Goal: Transaction & Acquisition: Purchase product/service

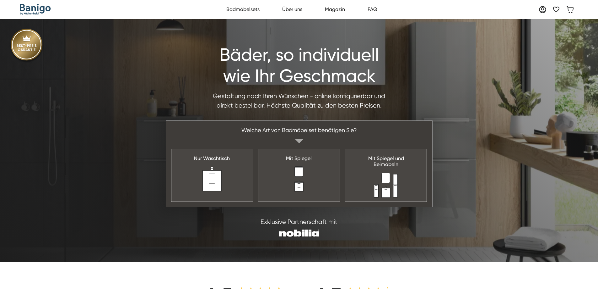
click at [405, 139] on div "Welche Art von Badmöbelset benötigen Sie?" at bounding box center [299, 130] width 266 height 19
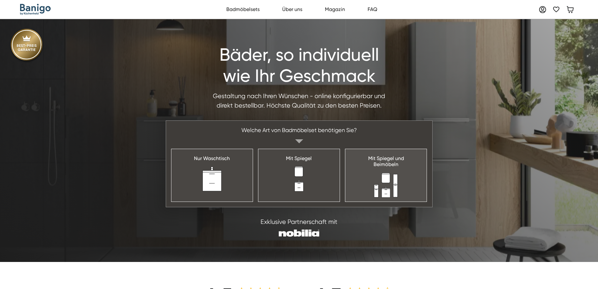
click at [396, 174] on img at bounding box center [386, 184] width 25 height 25
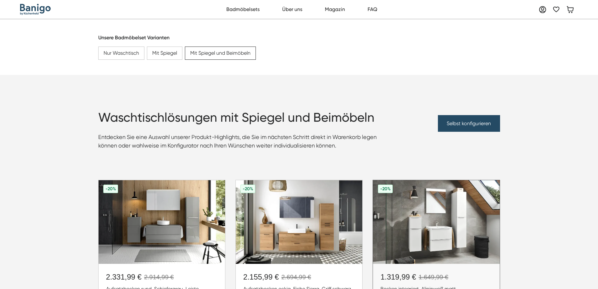
click at [457, 193] on img at bounding box center [436, 222] width 127 height 84
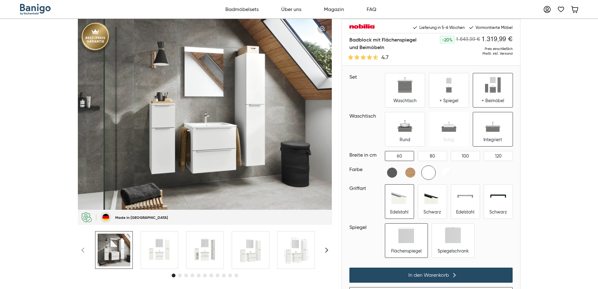
drag, startPoint x: 456, startPoint y: 39, endPoint x: 481, endPoint y: 42, distance: 24.7
click at [481, 42] on span "1.649,99 €" at bounding box center [468, 39] width 25 height 5
click at [471, 40] on span "1.649,99 €" at bounding box center [468, 39] width 25 height 5
click at [538, 62] on div "Badblock mit Flächenspiegel und Beimöbeln -20% 1.649,99 € 1.319,99 € Preis eins…" at bounding box center [299, 178] width 598 height 318
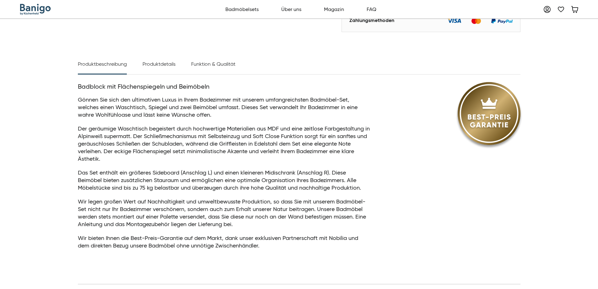
scroll to position [314, 0]
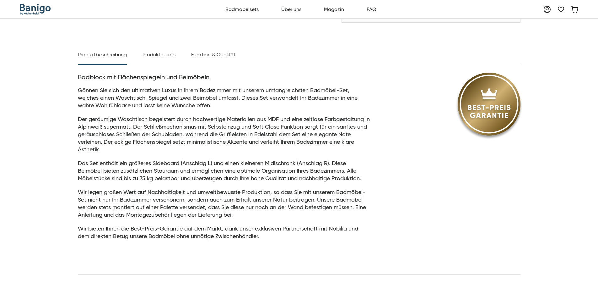
click at [153, 55] on div "Produktdetails" at bounding box center [159, 58] width 33 height 14
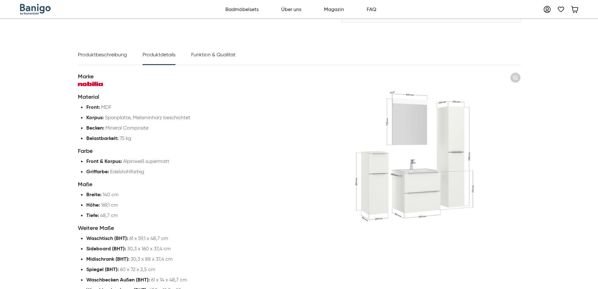
click at [114, 56] on div "Produktbeschreibung" at bounding box center [102, 58] width 49 height 14
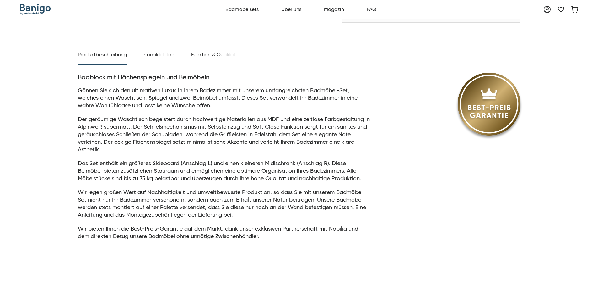
click at [159, 52] on div "Produktdetails" at bounding box center [159, 58] width 33 height 14
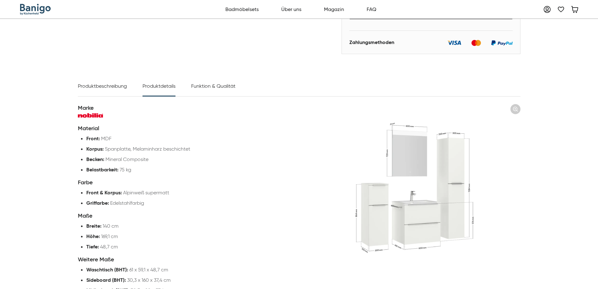
click at [208, 84] on div "Funktion & Qualität" at bounding box center [213, 89] width 44 height 14
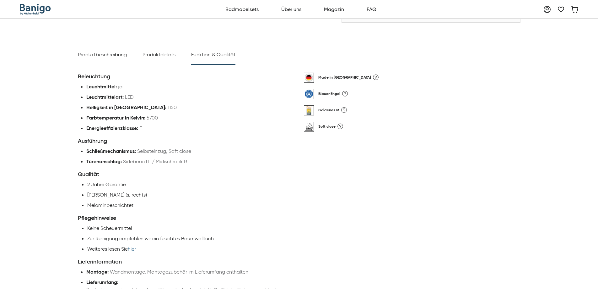
click at [116, 55] on div "Produktbeschreibung" at bounding box center [102, 58] width 49 height 14
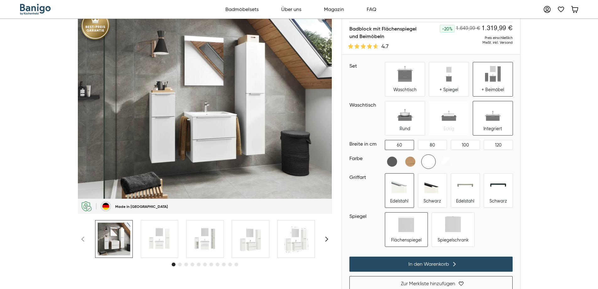
scroll to position [0, 0]
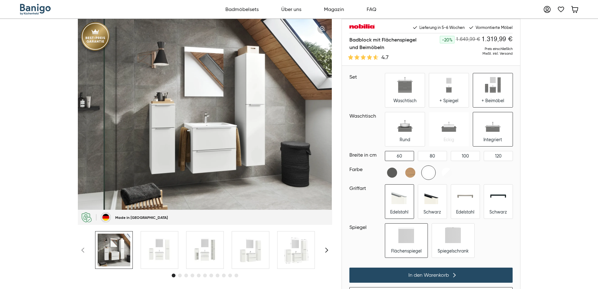
click at [548, 44] on div "Badblock mit Flächenspiegel und Beimöbeln -20% 1.649,99 € 1.319,99 € Preis eins…" at bounding box center [299, 178] width 598 height 318
drag, startPoint x: 483, startPoint y: 49, endPoint x: 521, endPoint y: 55, distance: 38.5
click at [521, 55] on div "Badblock mit Flächenspiegel und Beimöbeln -20% 1.649,99 € 1.319,99 € Preis eins…" at bounding box center [299, 178] width 452 height 318
click at [508, 54] on div "Preis einschließlich MwSt. inkl. Versand" at bounding box center [465, 50] width 96 height 9
drag, startPoint x: 483, startPoint y: 49, endPoint x: 515, endPoint y: 56, distance: 32.5
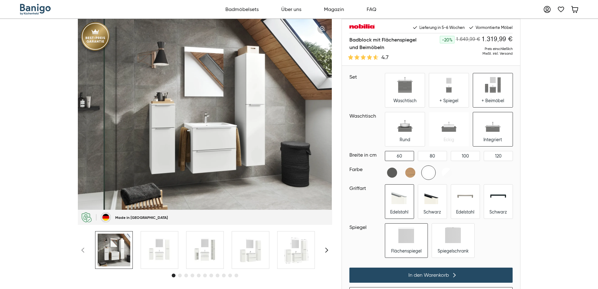
click at [515, 56] on div "Badblock mit Flächenspiegel und Beimöbeln 4.7 -20% 1.649,99 € 1.319,99 € Preis …" at bounding box center [431, 51] width 178 height 30
click at [514, 55] on div "Badblock mit Flächenspiegel und Beimöbeln 4.7 -20% 1.649,99 € 1.319,99 € Preis …" at bounding box center [431, 51] width 178 height 30
drag, startPoint x: 485, startPoint y: 49, endPoint x: 514, endPoint y: 54, distance: 29.9
click at [514, 54] on div "Badblock mit Flächenspiegel und Beimöbeln 4.7 -20% 1.649,99 € 1.319,99 € Preis …" at bounding box center [431, 51] width 178 height 30
click at [494, 51] on div "Preis einschließlich MwSt. inkl. Versand" at bounding box center [465, 50] width 96 height 9
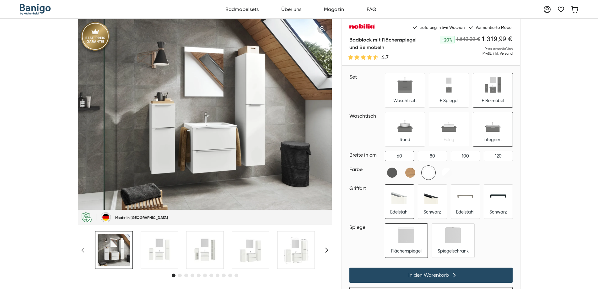
drag, startPoint x: 485, startPoint y: 47, endPoint x: 513, endPoint y: 54, distance: 29.0
click at [513, 54] on div "Badblock mit Flächenspiegel und Beimöbeln 4.7 -20% 1.649,99 € 1.319,99 € Preis …" at bounding box center [431, 51] width 178 height 30
drag, startPoint x: 483, startPoint y: 38, endPoint x: 514, endPoint y: 57, distance: 36.5
click at [514, 57] on div "Badblock mit Flächenspiegel und Beimöbeln 4.7 -20% 1.649,99 € 1.319,99 € Preis …" at bounding box center [431, 51] width 178 height 30
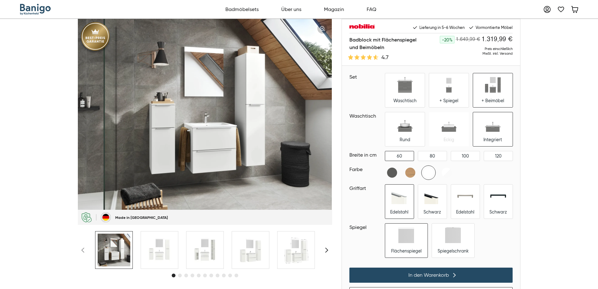
click at [543, 59] on div "Badblock mit Flächenspiegel und Beimöbeln -20% 1.649,99 € 1.319,99 € Preis eins…" at bounding box center [299, 178] width 598 height 318
